Goal: Download file/media

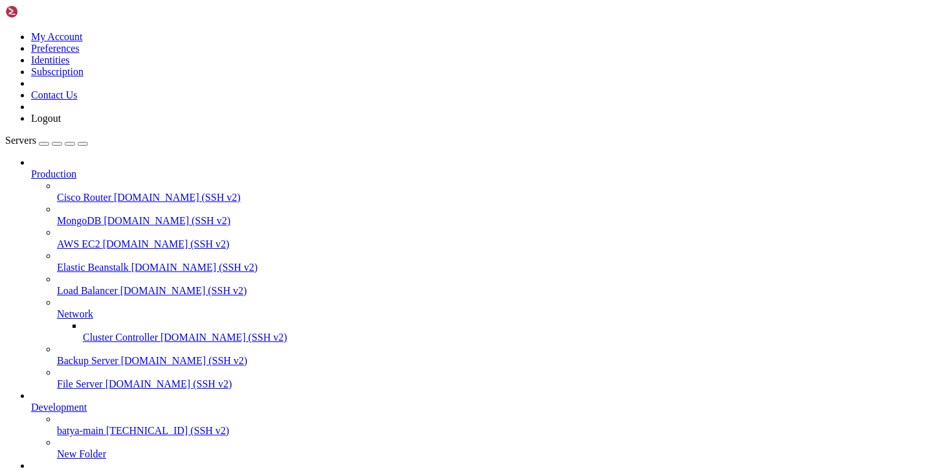
type input "/var/service"
